Goal: Task Accomplishment & Management: Manage account settings

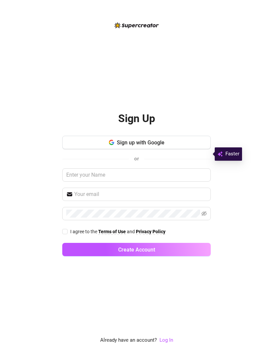
click at [175, 149] on button "Sign up with Google" at bounding box center [136, 142] width 148 height 13
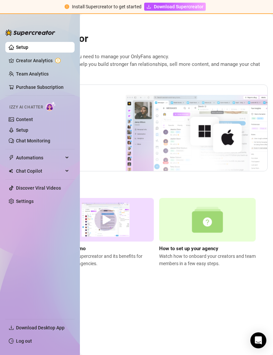
scroll to position [0, 136]
click at [28, 47] on link "Setup" at bounding box center [22, 47] width 12 height 5
click at [47, 62] on link "Creator Analytics" at bounding box center [42, 60] width 53 height 11
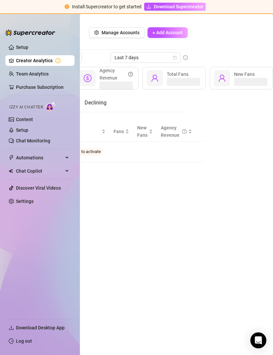
scroll to position [0, 9]
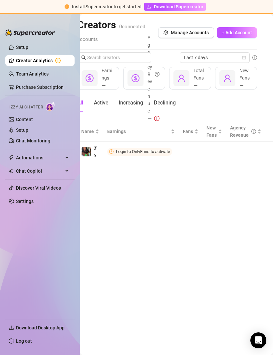
click at [235, 34] on span "+ Add Account" at bounding box center [236, 32] width 30 height 5
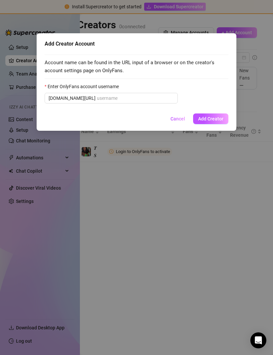
click at [209, 182] on div "Add Creator Account Account name can be found in the URL input of a browser or …" at bounding box center [136, 177] width 273 height 355
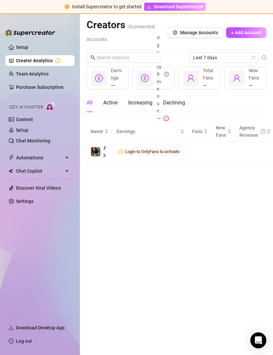
scroll to position [0, 0]
click at [166, 150] on span "Login to OnlyFans to activate" at bounding box center [152, 151] width 54 height 5
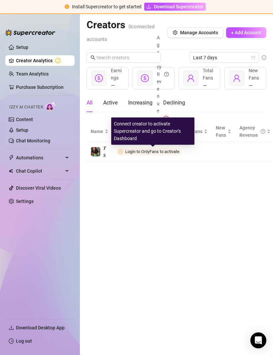
click at [243, 34] on span "+ Add Account" at bounding box center [246, 32] width 30 height 5
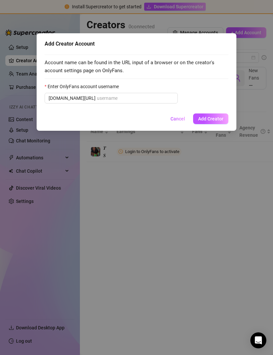
click at [178, 122] on button "Cancel" at bounding box center [177, 118] width 25 height 11
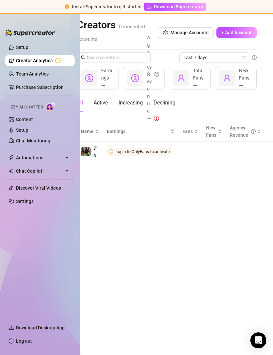
scroll to position [0, 59]
click at [0, 0] on span "Connect" at bounding box center [0, 0] width 0 height 0
click at [0, 0] on button "Connect" at bounding box center [0, 0] width 0 height 0
click at [0, 0] on button "button" at bounding box center [0, 0] width 0 height 0
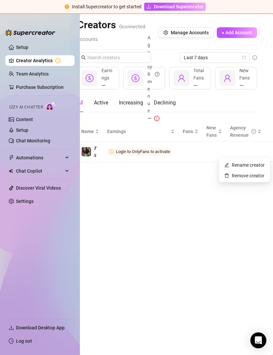
click at [241, 109] on div "All Active Increasing Declining" at bounding box center [166, 102] width 179 height 19
click at [193, 6] on span "Download Supercreator" at bounding box center [179, 6] width 50 height 7
click at [29, 155] on span "Automations" at bounding box center [39, 157] width 47 height 11
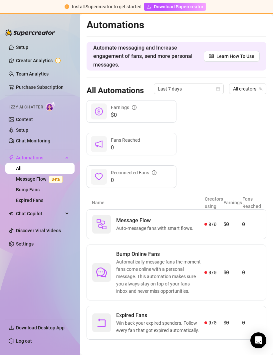
click at [38, 209] on span "Chat Copilot" at bounding box center [39, 213] width 47 height 11
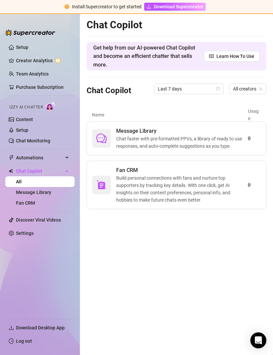
click at [16, 47] on link "Setup" at bounding box center [22, 47] width 12 height 5
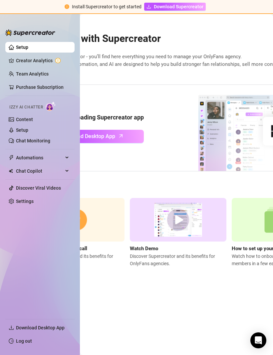
scroll to position [0, 69]
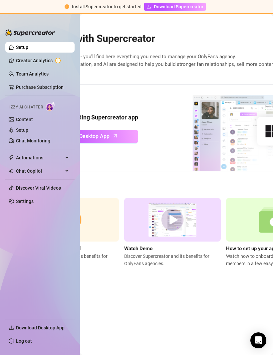
click at [138, 130] on link "Download Desktop App" at bounding box center [85, 136] width 105 height 13
